Goal: Task Accomplishment & Management: Manage account settings

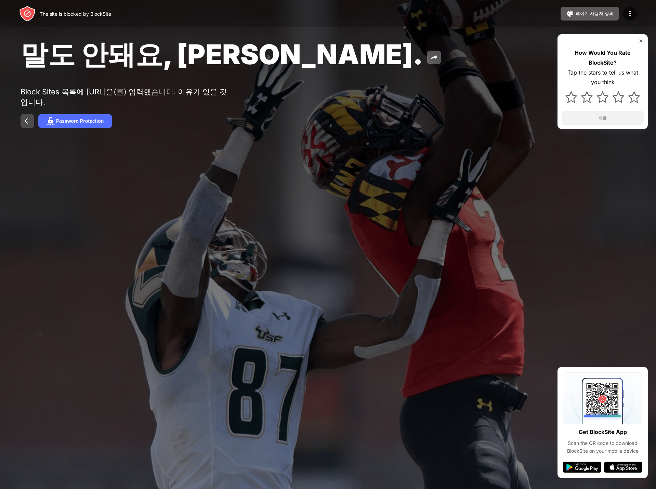
click at [30, 125] on img at bounding box center [27, 121] width 8 height 8
click at [80, 124] on div "Password Protection" at bounding box center [80, 120] width 48 height 5
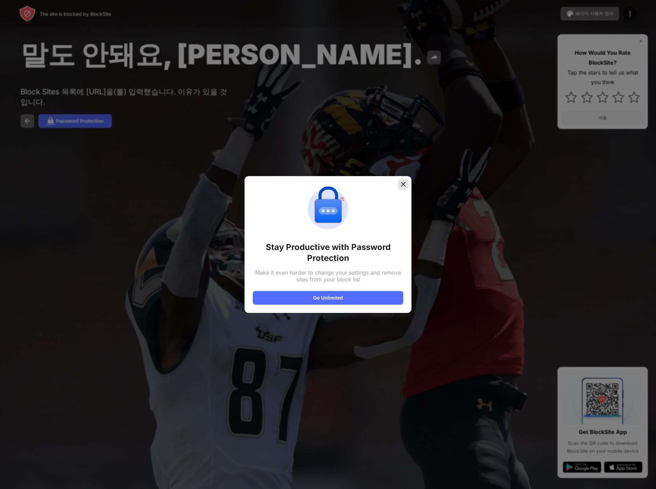
click at [401, 186] on img at bounding box center [403, 184] width 7 height 7
